Goal: Contribute content: Contribute content

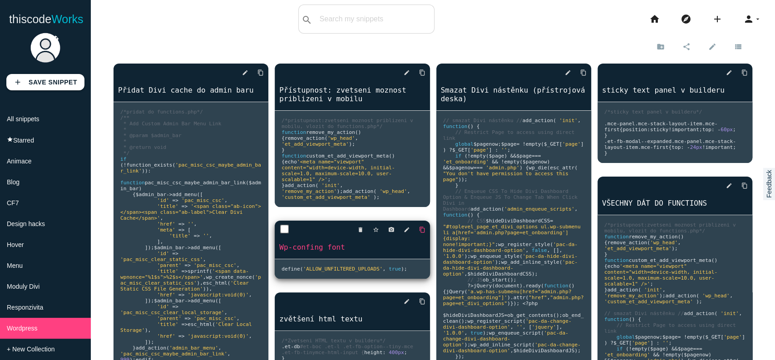
click at [264, 81] on icon "content_copy" at bounding box center [261, 73] width 6 height 16
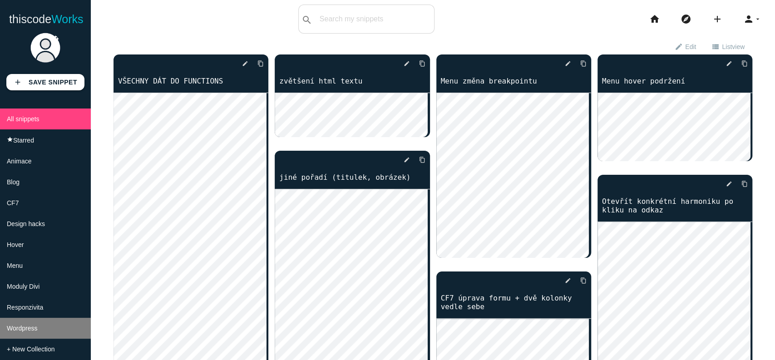
click at [47, 339] on li "Wordpress" at bounding box center [45, 328] width 91 height 21
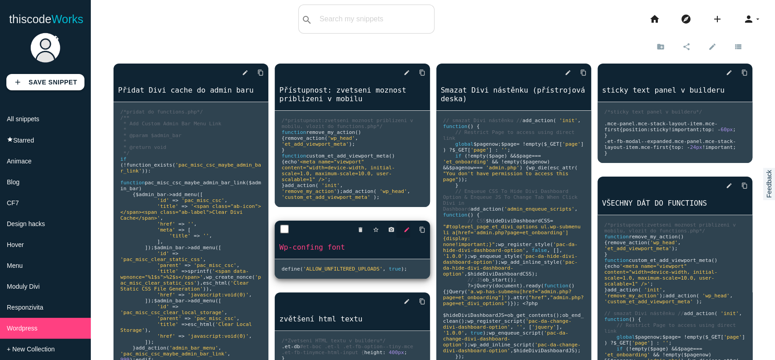
click at [405, 226] on icon "edit" at bounding box center [407, 230] width 6 height 16
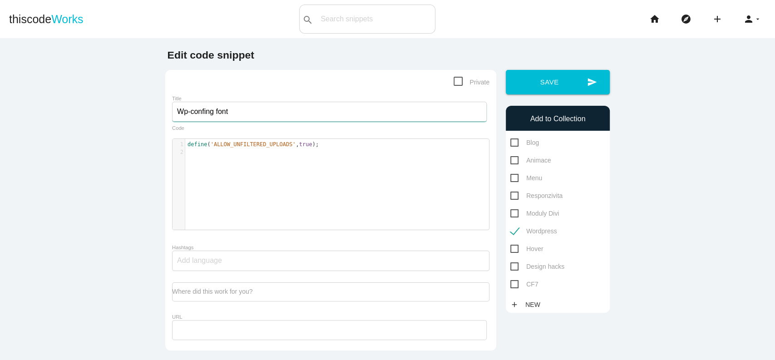
click at [247, 102] on input "Wp-confing font" at bounding box center [329, 112] width 315 height 20
type input "NAHRÁNÍ FONTU"
click at [316, 141] on pre "define ( 'ALLOW_UNFILTERED_UPLOADS' , true );" at bounding box center [341, 145] width 312 height 8
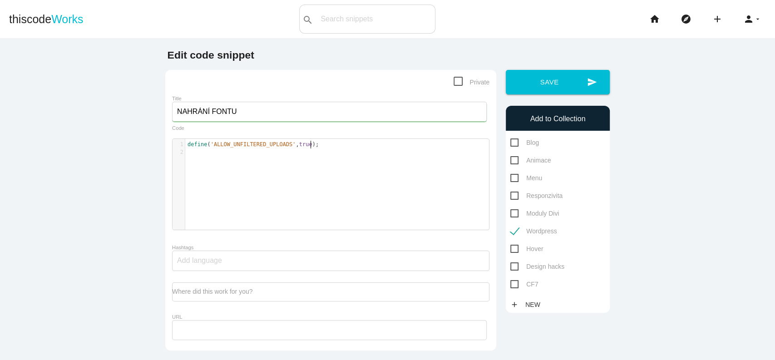
scroll to position [3, 0]
click at [185, 141] on pre "define ( 'ALLOW_UNFILTERED_UPLOADS' , true );" at bounding box center [341, 145] width 312 height 8
type textarea "/**/"
click at [189, 141] on span "/**/" at bounding box center [194, 144] width 13 height 6
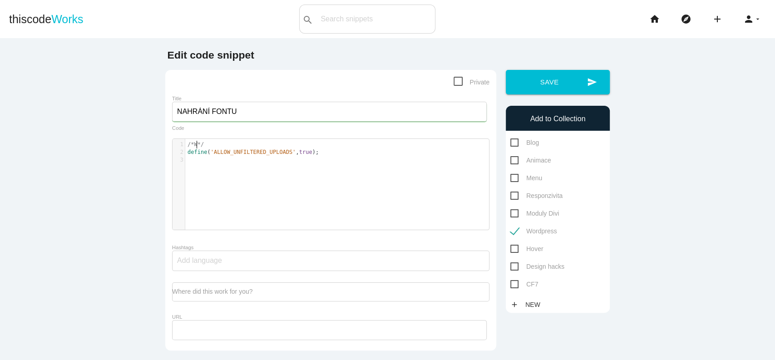
scroll to position [3, 7]
type textarea "WP-CONFIG-."
type textarea ".PHP"
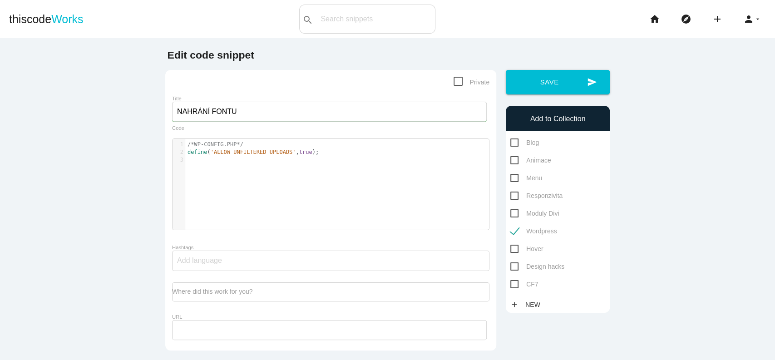
click at [205, 162] on div "​ x 1 /*WP-CONFIG.PHP*/ 2 define ( 'ALLOW_UNFILTERED_UPLOADS' , true ); 3 ​" at bounding box center [338, 191] width 330 height 104
type textarea "ANEBO"
click at [185, 164] on pre "ANEBO" at bounding box center [341, 168] width 312 height 8
type textarea "/*"
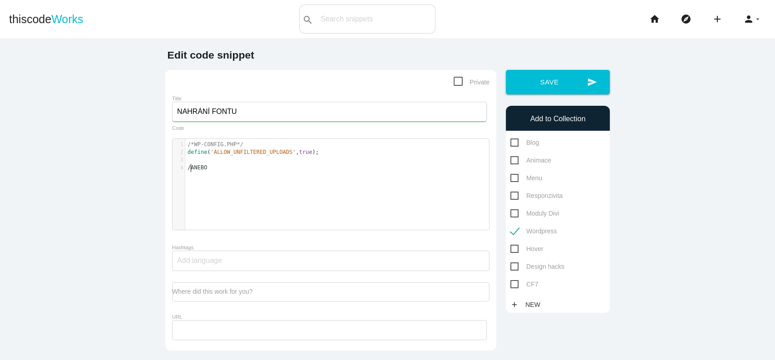
scroll to position [3, 4]
click at [218, 164] on pre "/*ANEBO" at bounding box center [341, 168] width 312 height 8
type textarea "- DÁT DO FUNCTIONS.C"
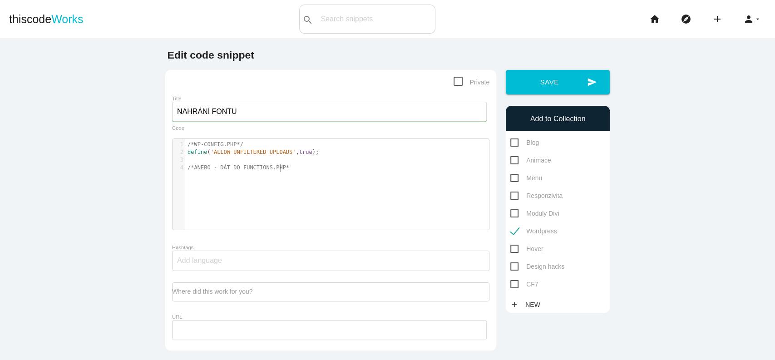
type textarea "PHP*/"
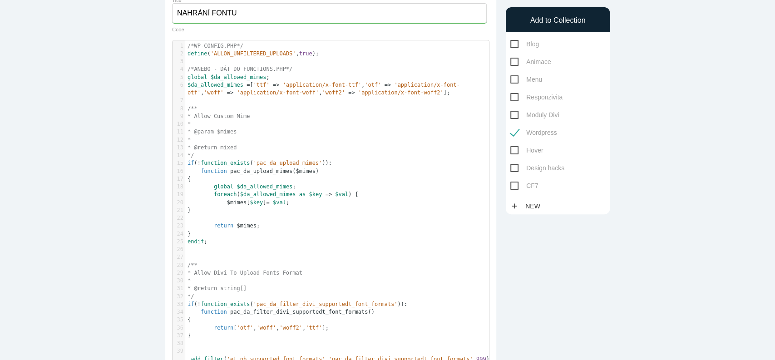
scroll to position [11, 0]
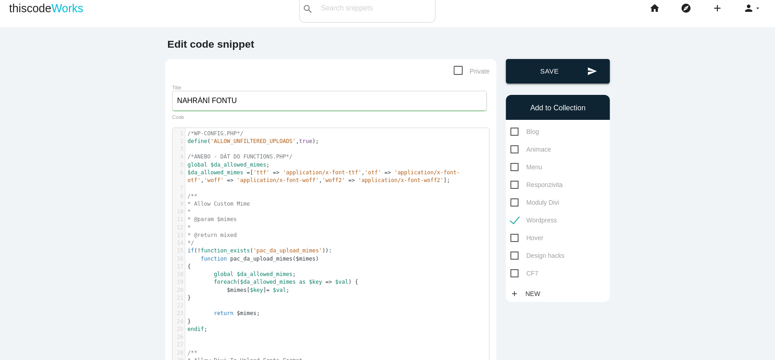
click at [564, 70] on button "send Save" at bounding box center [558, 71] width 104 height 25
